Goal: Navigation & Orientation: Find specific page/section

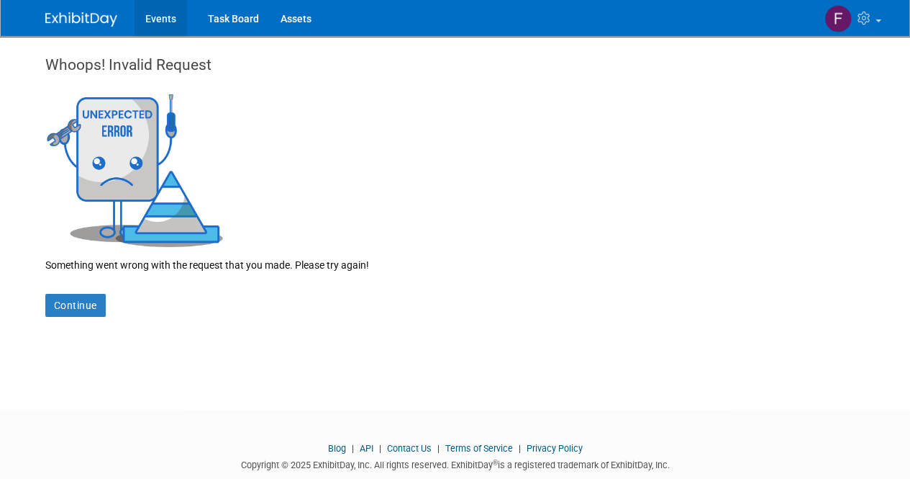
click at [173, 27] on link "Events" at bounding box center [161, 18] width 53 height 36
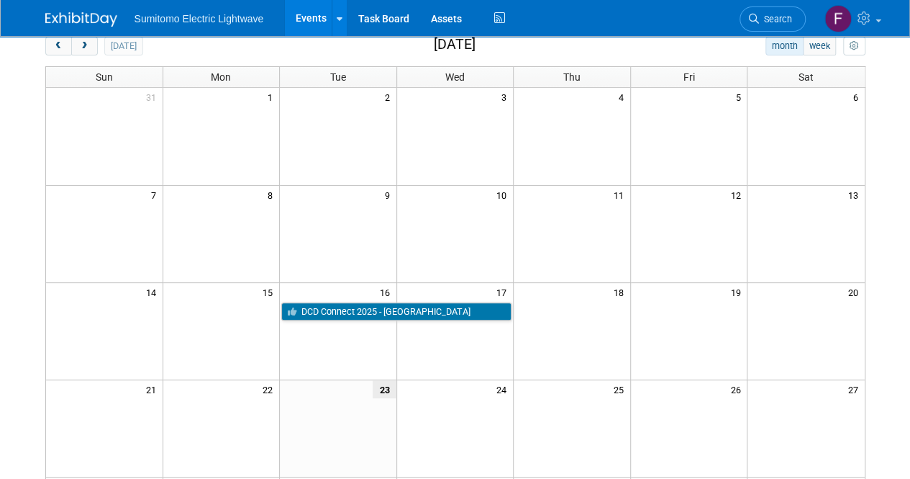
scroll to position [216, 0]
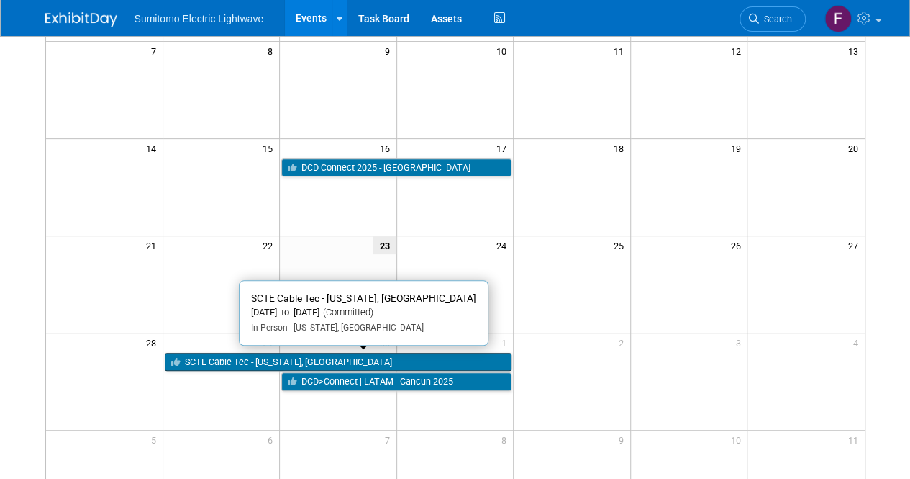
click at [262, 361] on link "SCTE Cable Tec - [US_STATE], [GEOGRAPHIC_DATA]" at bounding box center [339, 362] width 348 height 19
